Goal: Information Seeking & Learning: Learn about a topic

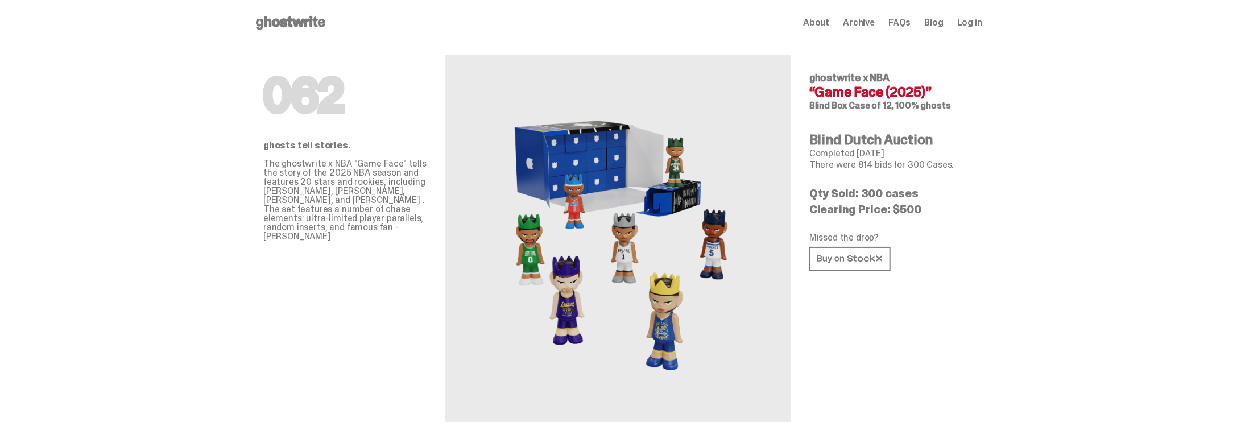
click at [875, 24] on span "Archive" at bounding box center [859, 22] width 32 height 9
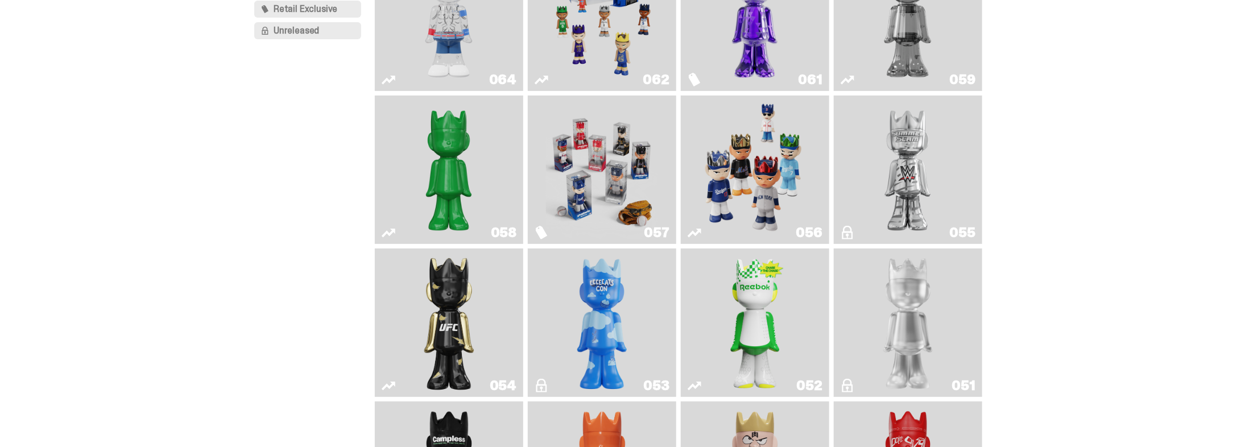
scroll to position [182, 0]
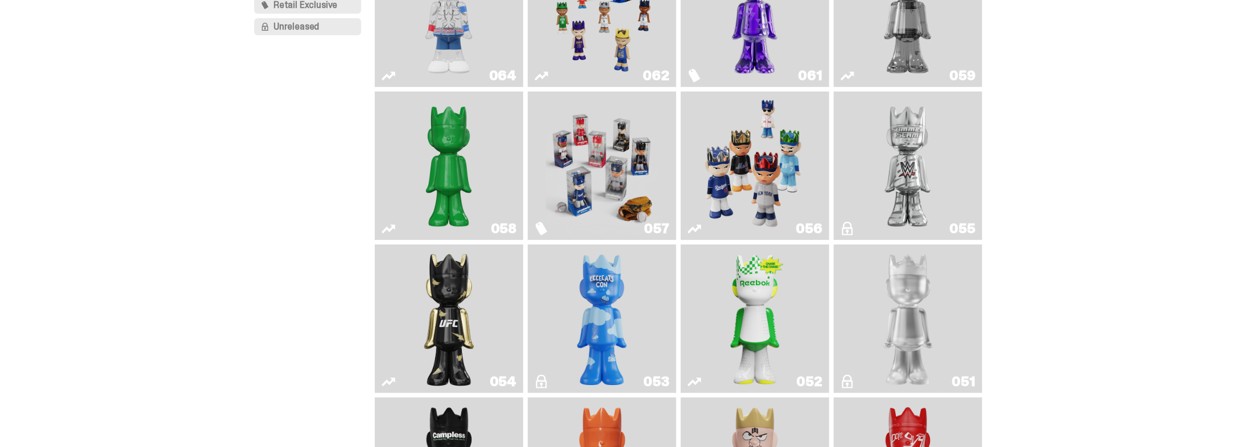
click at [804, 230] on img "Game Face (2025)" at bounding box center [755, 165] width 112 height 139
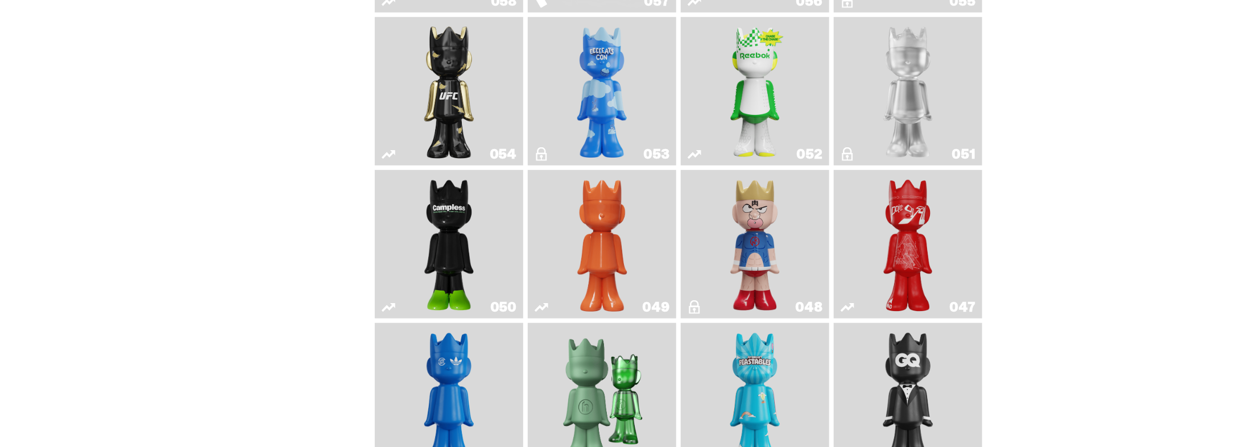
scroll to position [137, 0]
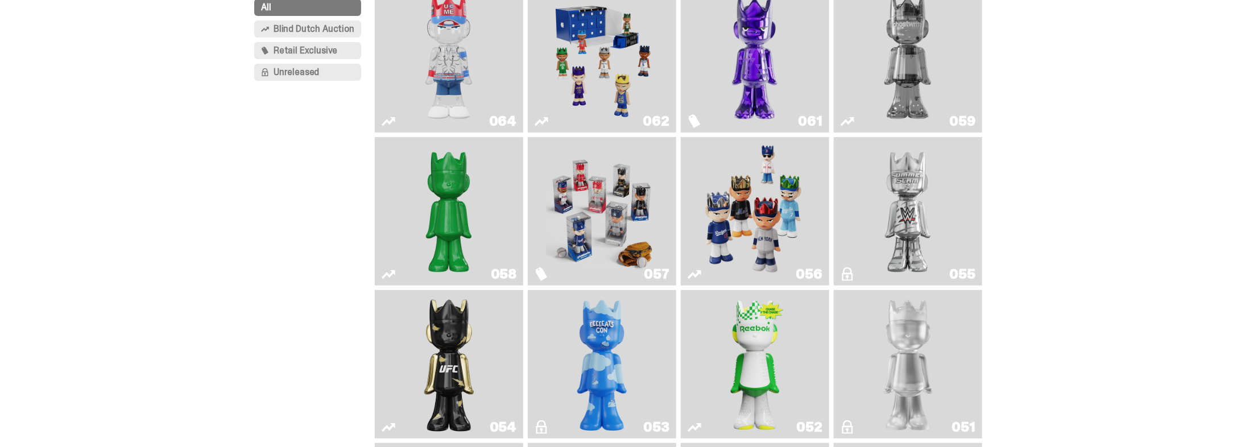
click at [617, 112] on img "Game Face (2025)" at bounding box center [602, 58] width 112 height 139
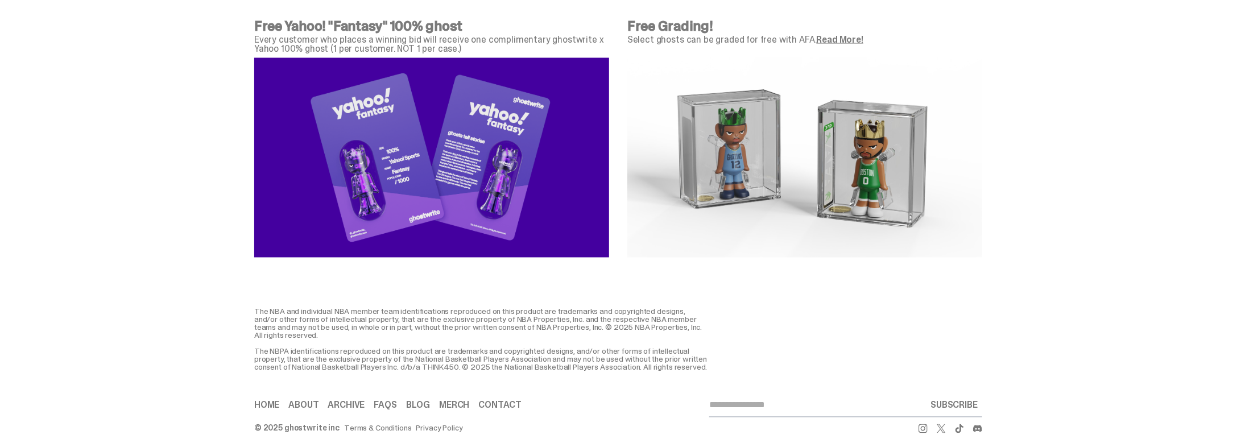
scroll to position [4670, 0]
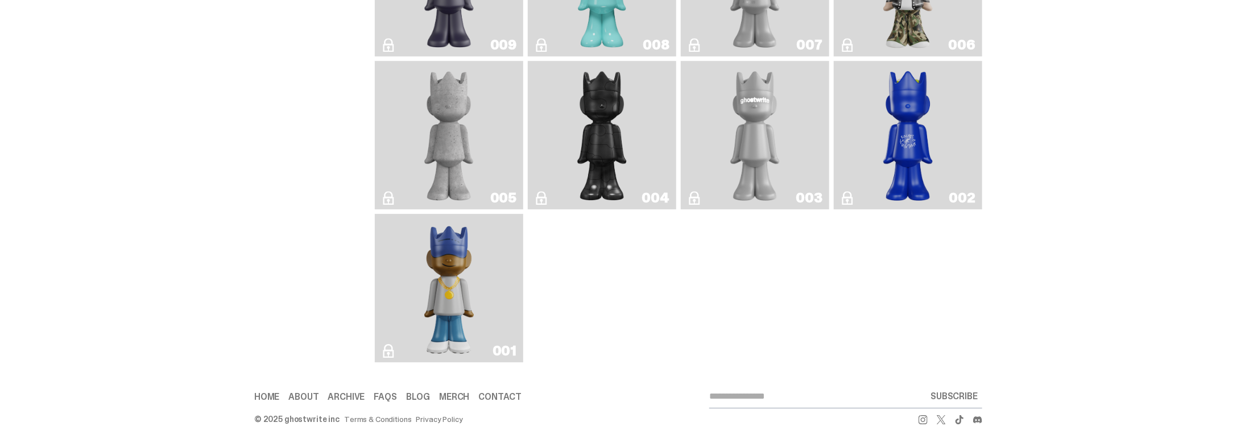
scroll to position [2822, 0]
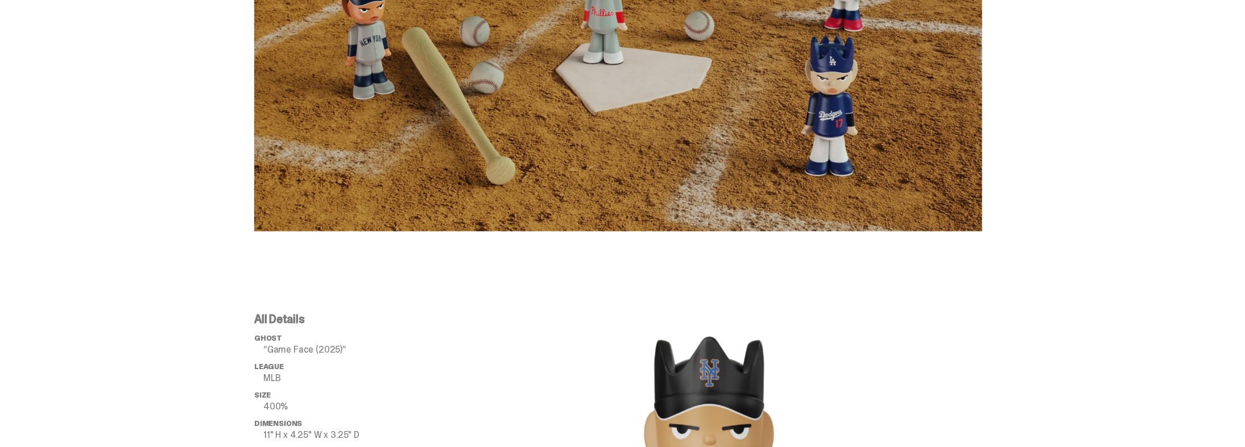
scroll to position [865, 0]
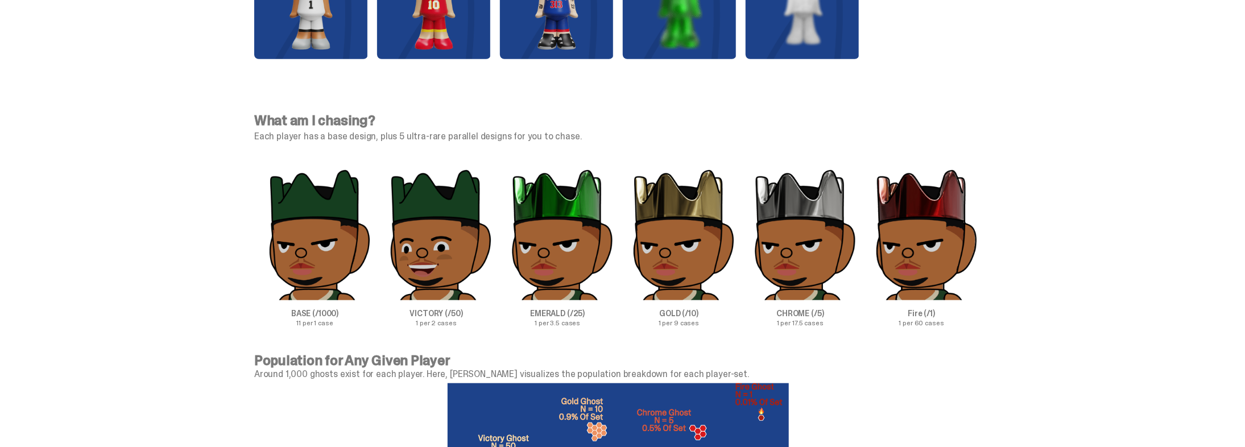
scroll to position [3487, 0]
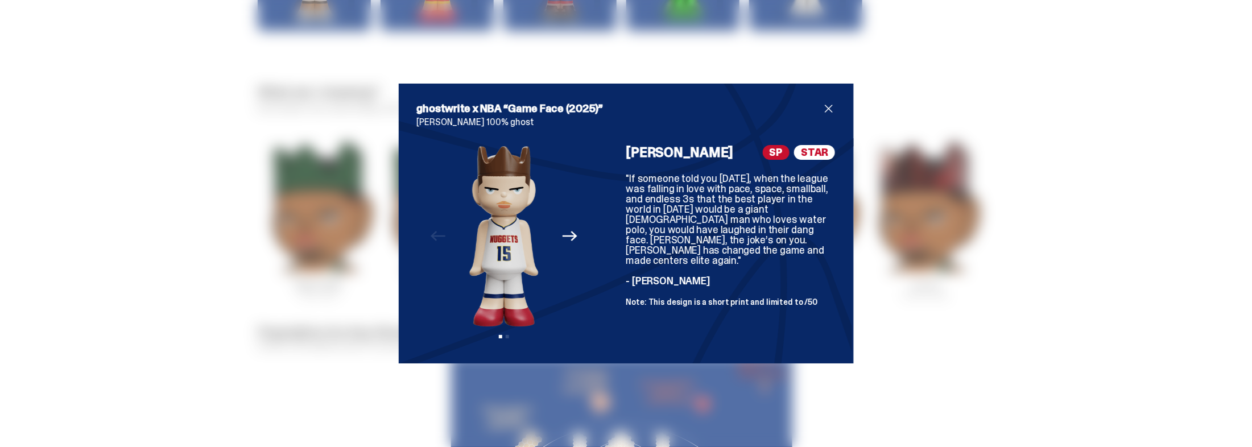
click at [1141, 215] on div "ghostwrite x NBA “Game Face (2025)” [PERSON_NAME] 100% ghost Previous Next View…" at bounding box center [626, 223] width 1252 height 447
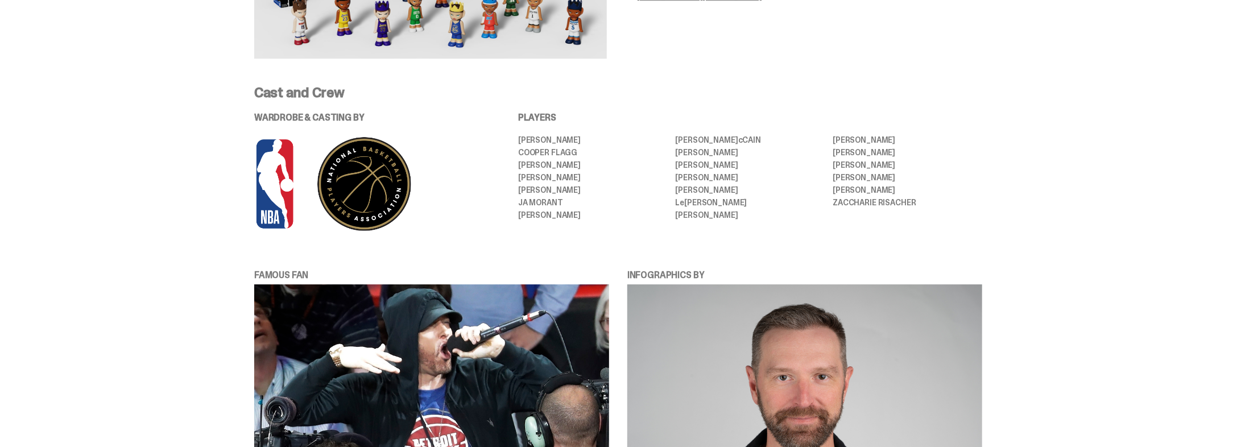
scroll to position [2258, 0]
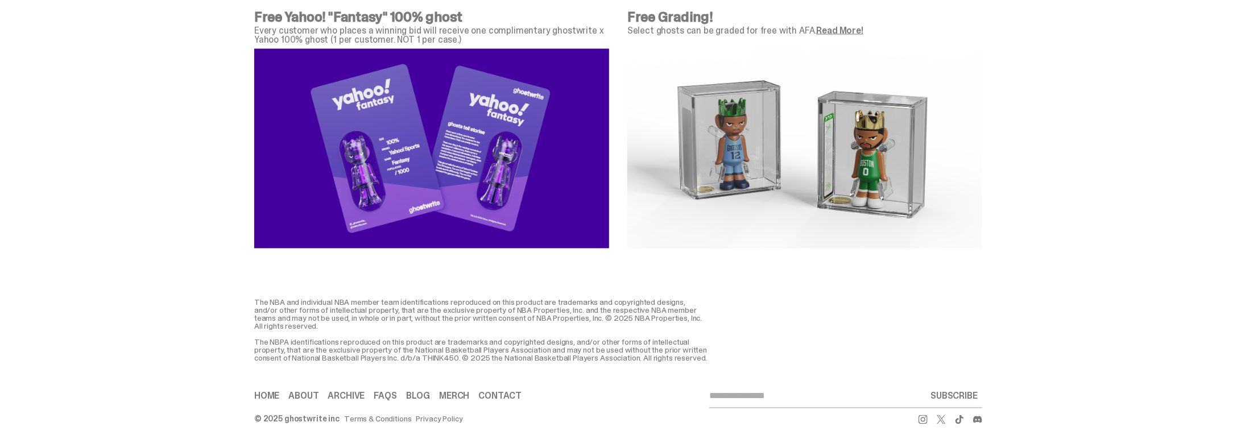
scroll to position [4688, 0]
click at [885, 24] on p "Free Grading!" at bounding box center [805, 17] width 355 height 14
click at [864, 36] on link "Read More!" at bounding box center [840, 30] width 47 height 12
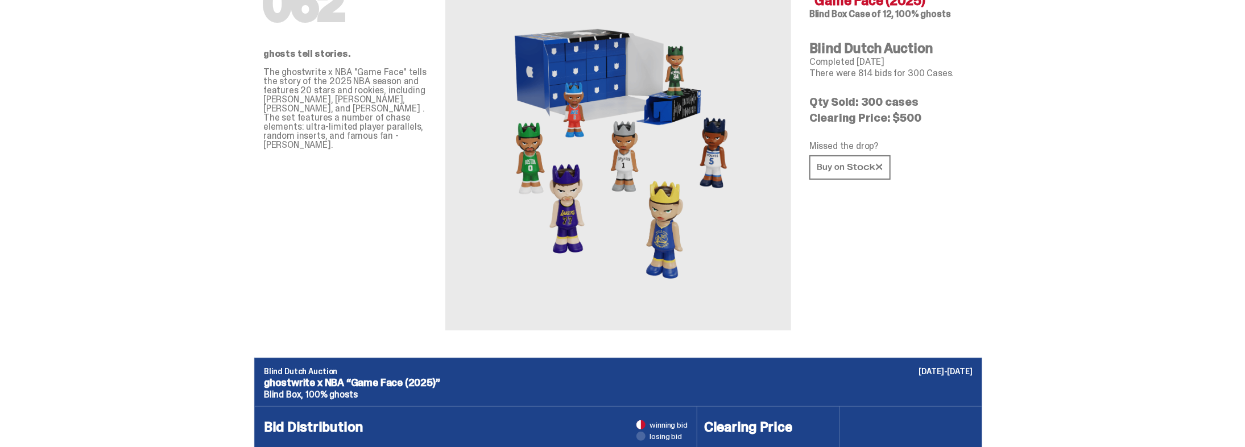
scroll to position [0, 0]
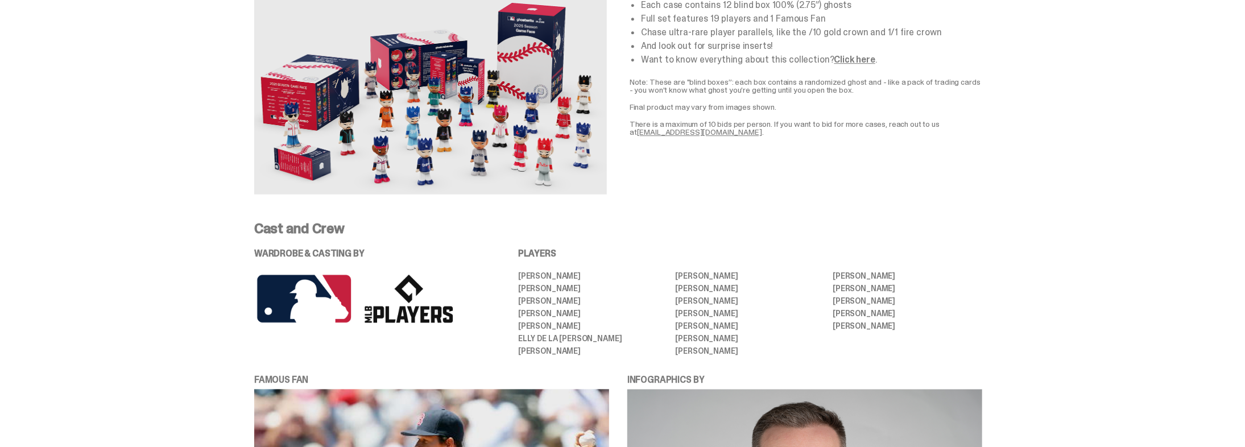
scroll to position [1866, 0]
